Goal: Transaction & Acquisition: Obtain resource

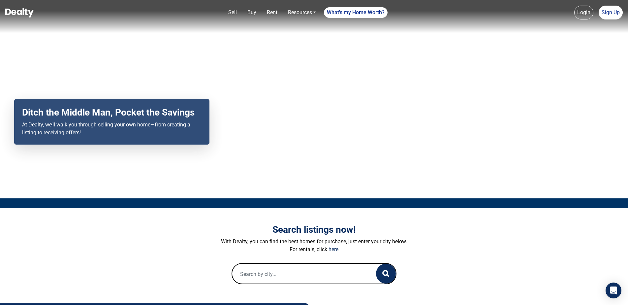
click at [271, 10] on link "Rent" at bounding box center [272, 12] width 16 height 13
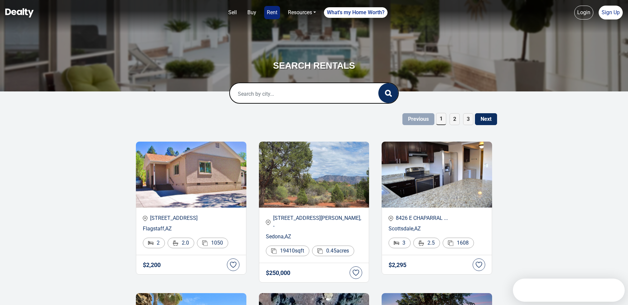
click at [274, 92] on input "text" at bounding box center [297, 93] width 135 height 21
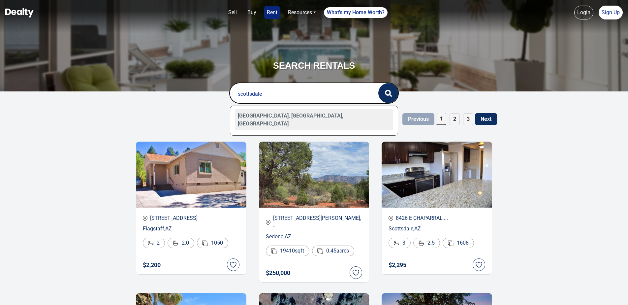
click at [259, 118] on div "[GEOGRAPHIC_DATA], [GEOGRAPHIC_DATA], [GEOGRAPHIC_DATA]" at bounding box center [314, 119] width 158 height 21
type input "[GEOGRAPHIC_DATA], [GEOGRAPHIC_DATA], [GEOGRAPHIC_DATA]"
click at [391, 95] on icon "button" at bounding box center [390, 95] width 2 height 2
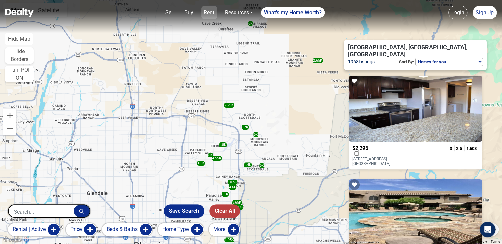
click at [212, 12] on link "Rent" at bounding box center [209, 12] width 16 height 13
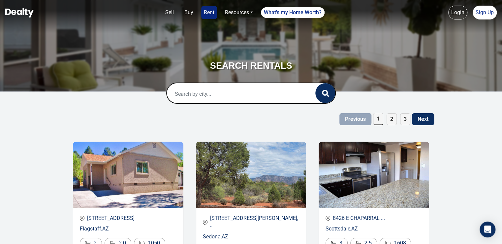
click at [208, 89] on input "text" at bounding box center [234, 93] width 135 height 21
click at [207, 95] on input "text" at bounding box center [234, 93] width 135 height 21
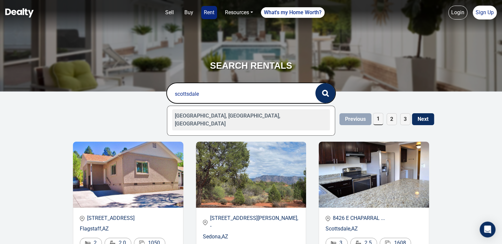
click at [204, 111] on div "[GEOGRAPHIC_DATA], [GEOGRAPHIC_DATA], [GEOGRAPHIC_DATA]" at bounding box center [251, 119] width 158 height 21
type input "[GEOGRAPHIC_DATA], [GEOGRAPHIC_DATA], [GEOGRAPHIC_DATA]"
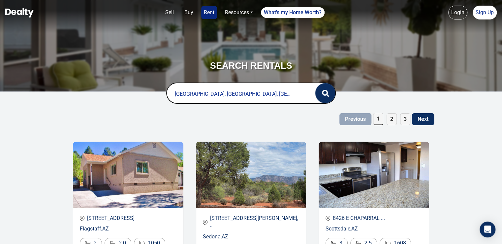
click at [326, 90] on icon "button" at bounding box center [325, 93] width 7 height 7
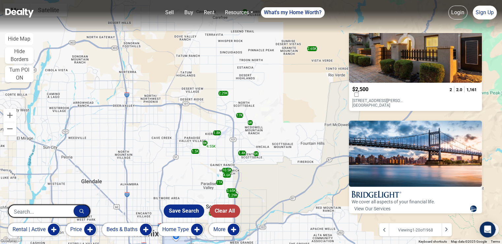
scroll to position [53, 0]
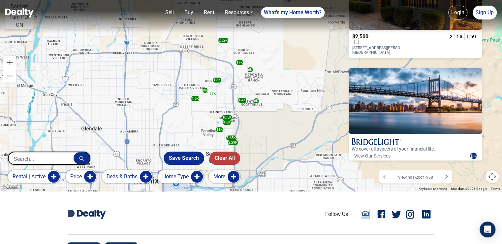
click at [52, 179] on button "rental | active" at bounding box center [34, 176] width 52 height 13
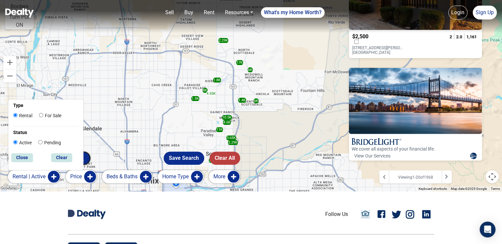
click at [52, 179] on button "rental | active" at bounding box center [34, 176] width 52 height 13
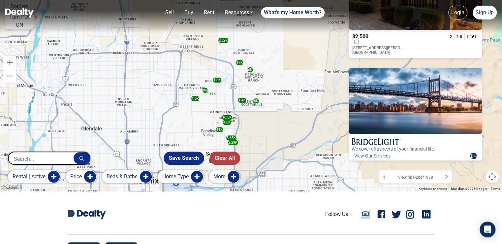
click at [233, 174] on button "More" at bounding box center [224, 176] width 31 height 13
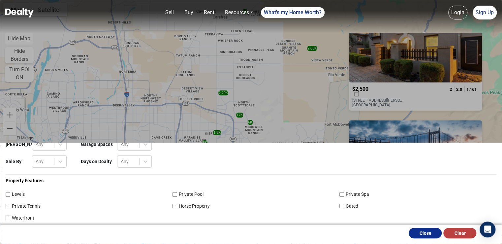
scroll to position [0, 0]
click at [423, 235] on button "Close" at bounding box center [424, 232] width 33 height 11
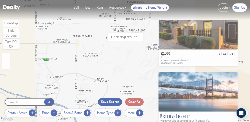
scroll to position [1926, 0]
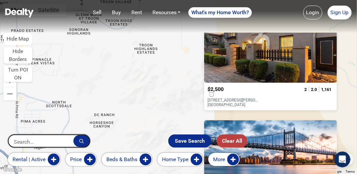
drag, startPoint x: 162, startPoint y: 72, endPoint x: 80, endPoint y: 56, distance: 83.5
click at [80, 56] on div "2.29K 1.4K 2.29K 1.8K 8K 1.95K 6K 17K 10.5K 1.5K 11K 3.65K 2.65K 4.55K 4.6K 1.9…" at bounding box center [178, 87] width 357 height 174
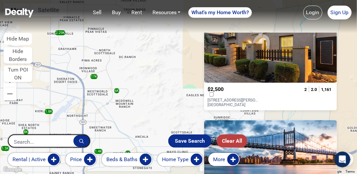
drag, startPoint x: 132, startPoint y: 109, endPoint x: 143, endPoint y: 63, distance: 47.3
click at [143, 63] on div "2.29K 1.4K 2.29K 1.8K 8K 1.95K 6K 17K 10.5K 1.5K 11K 3.65K 2.65K 4.55K 4.6K 1.9…" at bounding box center [178, 87] width 357 height 174
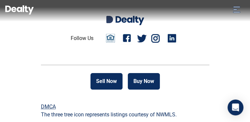
scroll to position [0, 0]
